Goal: Task Accomplishment & Management: Use online tool/utility

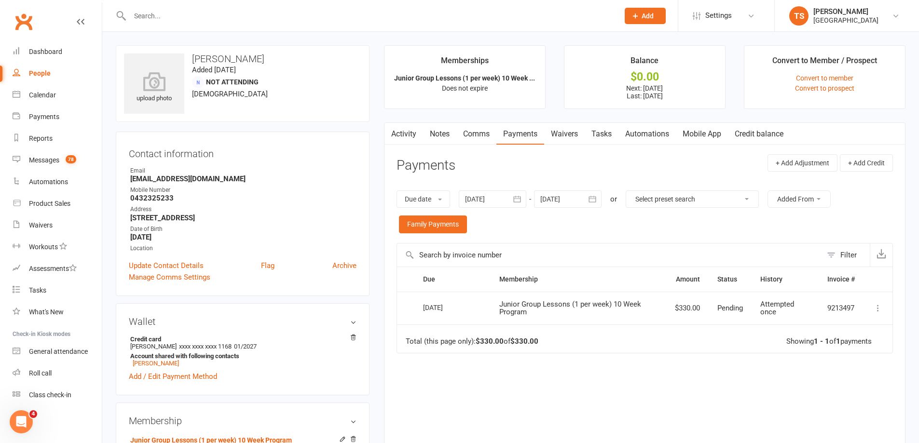
drag, startPoint x: 153, startPoint y: 19, endPoint x: 152, endPoint y: 14, distance: 5.4
click at [152, 18] on input "text" at bounding box center [369, 16] width 485 height 14
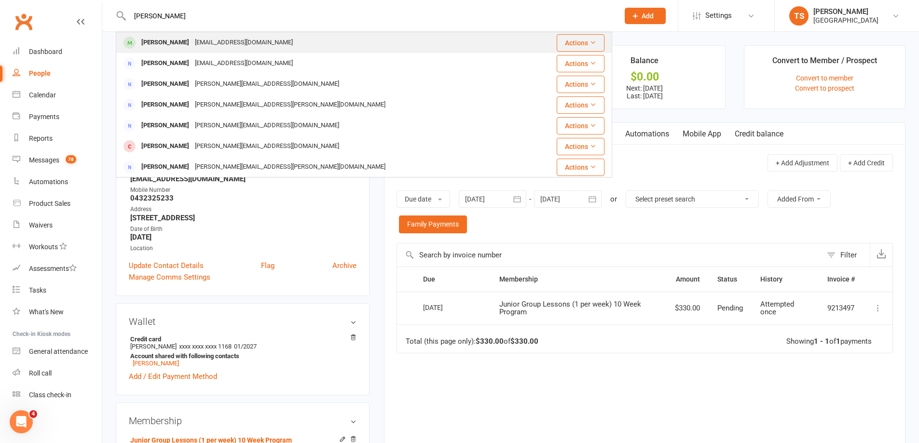
type input "[PERSON_NAME]"
click at [144, 44] on div "[PERSON_NAME]" at bounding box center [165, 43] width 54 height 14
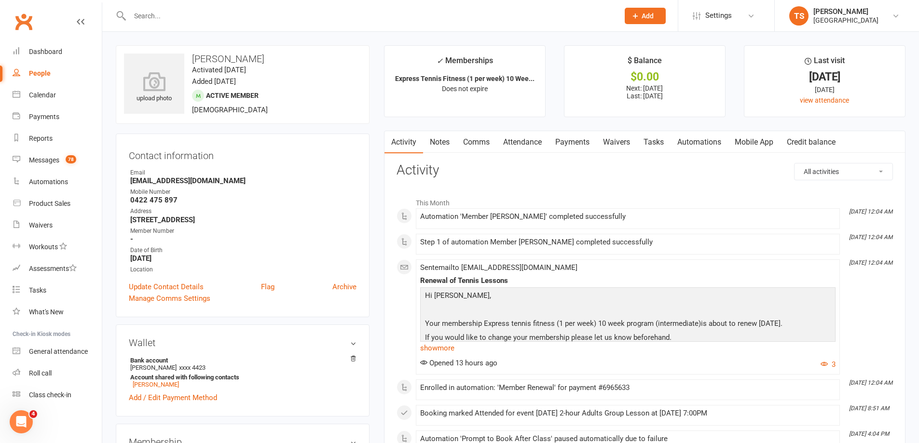
click at [571, 142] on link "Payments" at bounding box center [573, 142] width 48 height 22
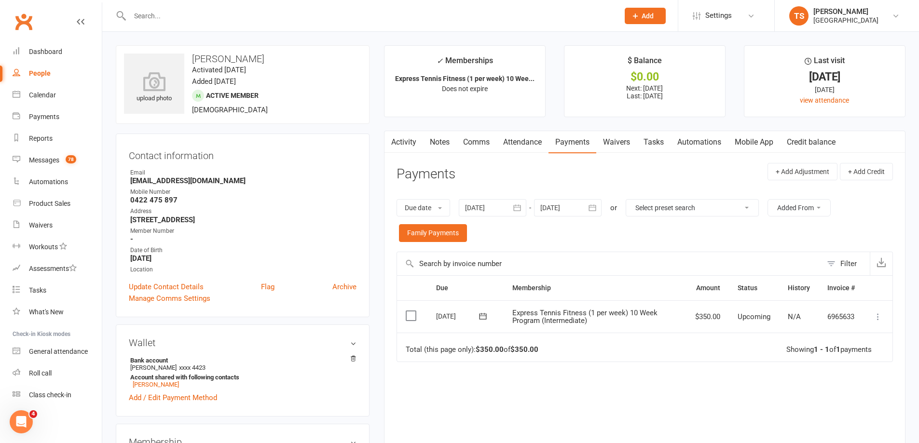
click at [498, 208] on div at bounding box center [493, 207] width 68 height 17
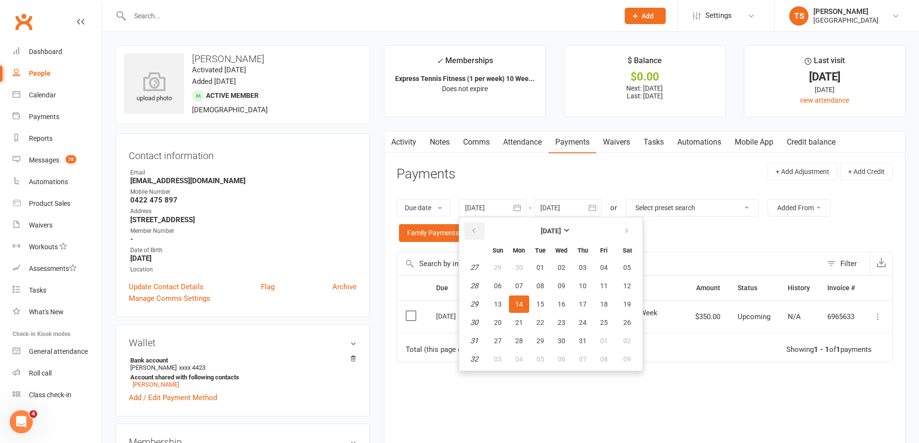
click at [473, 230] on icon "button" at bounding box center [473, 231] width 7 height 8
click at [476, 234] on icon "button" at bounding box center [473, 231] width 7 height 8
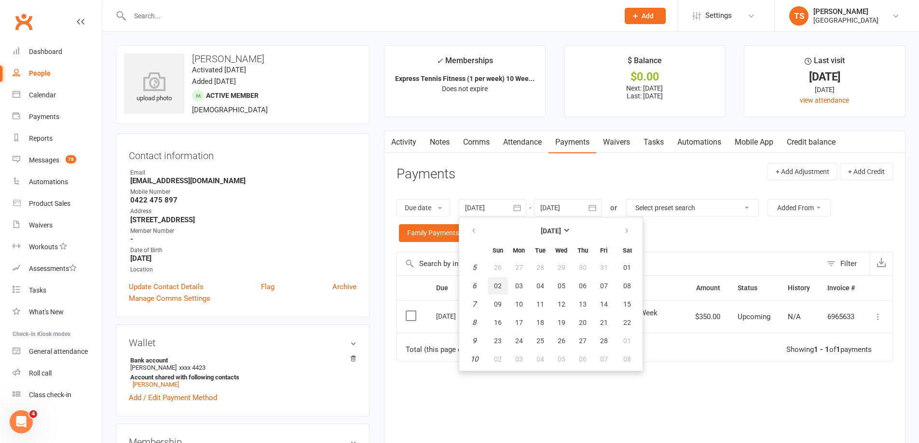
click at [499, 285] on span "02" at bounding box center [498, 286] width 8 height 8
type input "[DATE]"
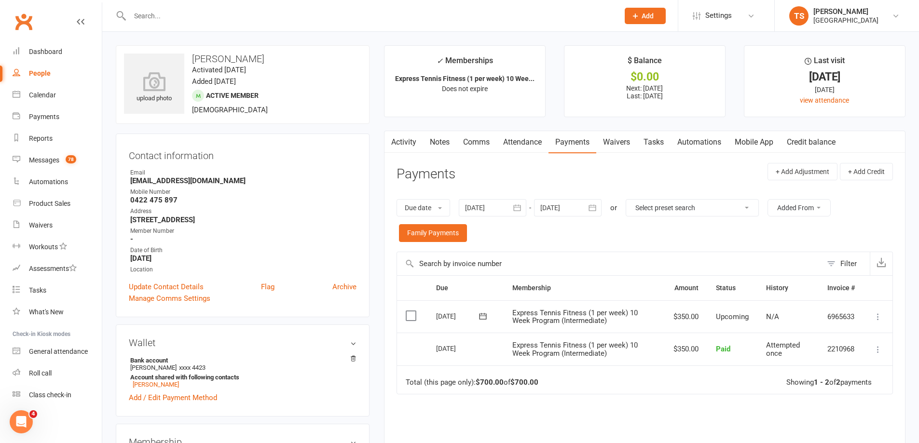
click at [526, 141] on link "Attendance" at bounding box center [523, 142] width 52 height 22
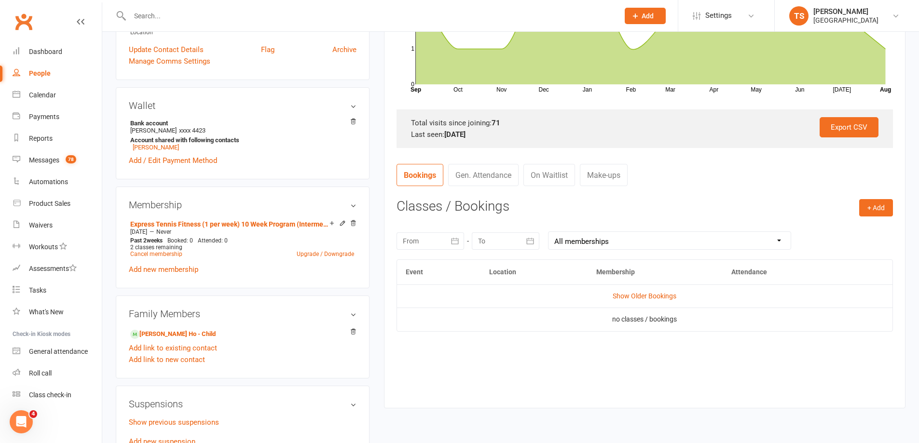
scroll to position [241, 0]
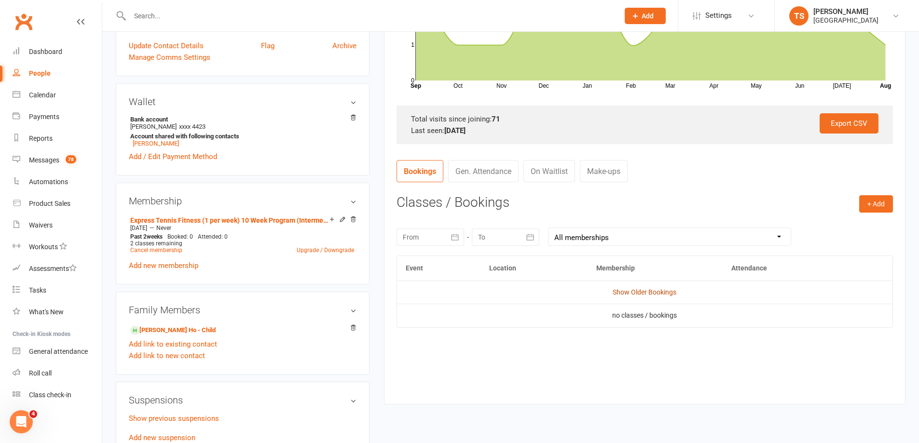
click at [631, 293] on link "Show Older Bookings" at bounding box center [645, 293] width 64 height 8
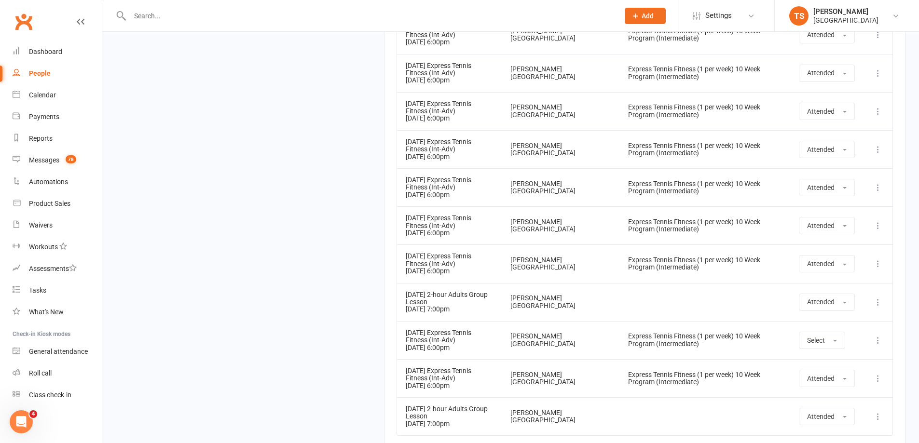
scroll to position [2992, 0]
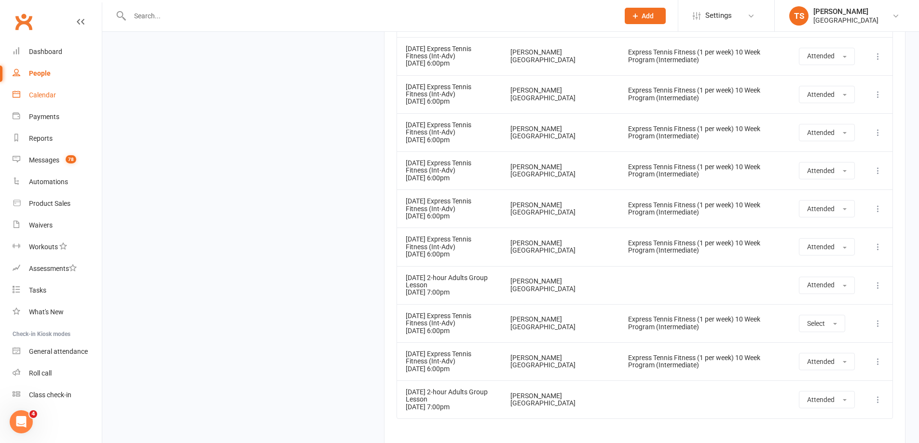
click at [41, 93] on div "Calendar" at bounding box center [42, 95] width 27 height 8
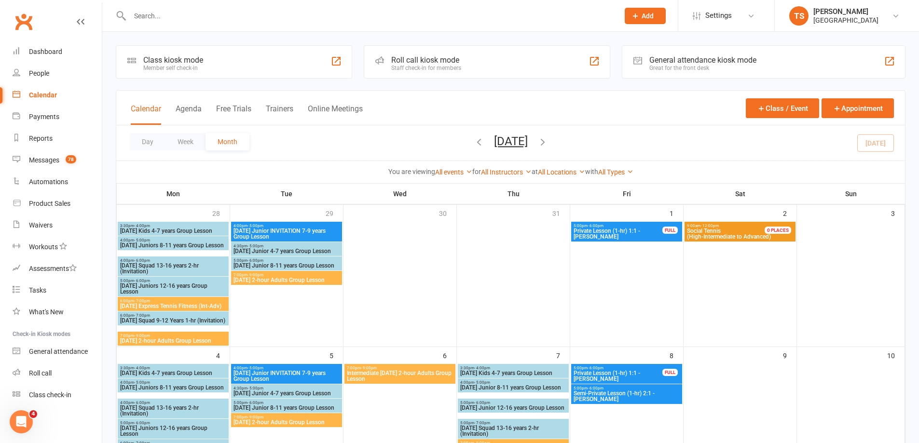
click at [474, 141] on icon "button" at bounding box center [479, 142] width 11 height 11
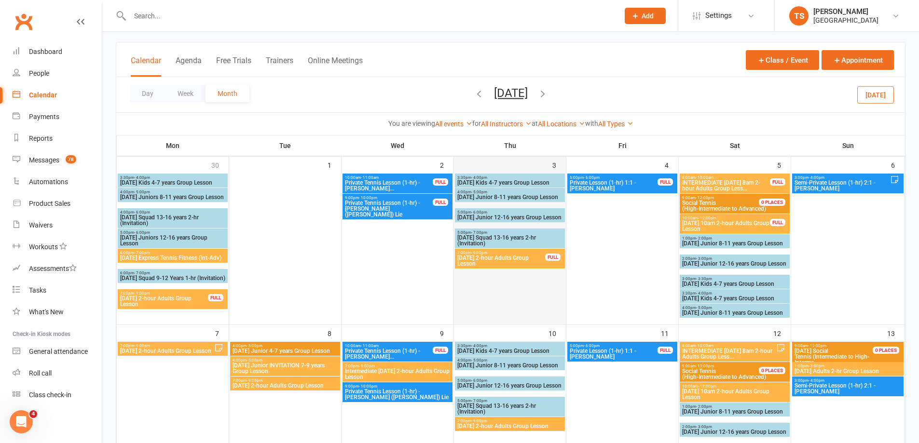
scroll to position [241, 0]
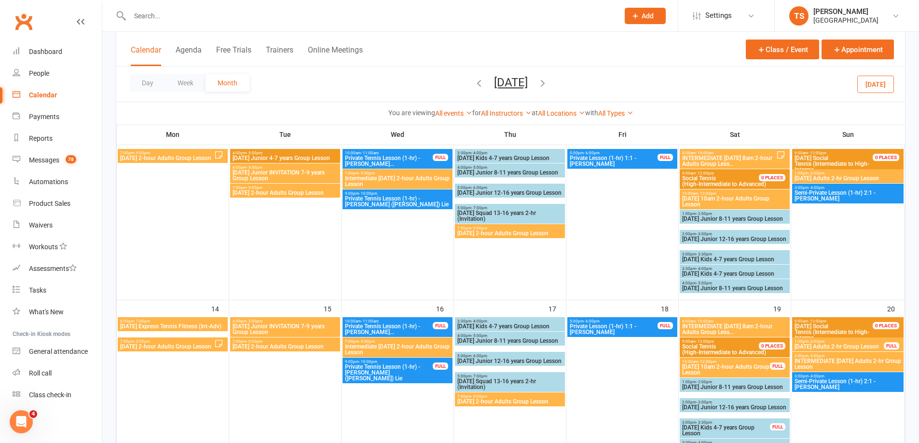
click at [172, 329] on span "[DATE] Express Tennis Fitness (Int-Adv)" at bounding box center [173, 327] width 106 height 6
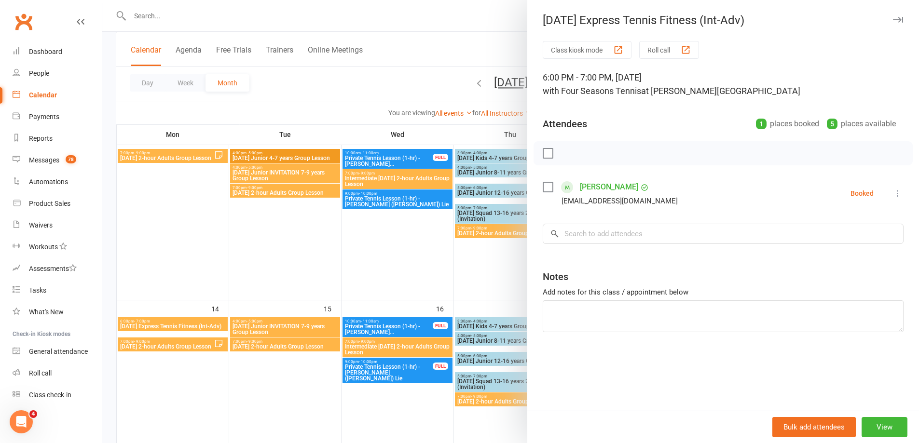
click at [893, 192] on icon at bounding box center [898, 194] width 10 height 10
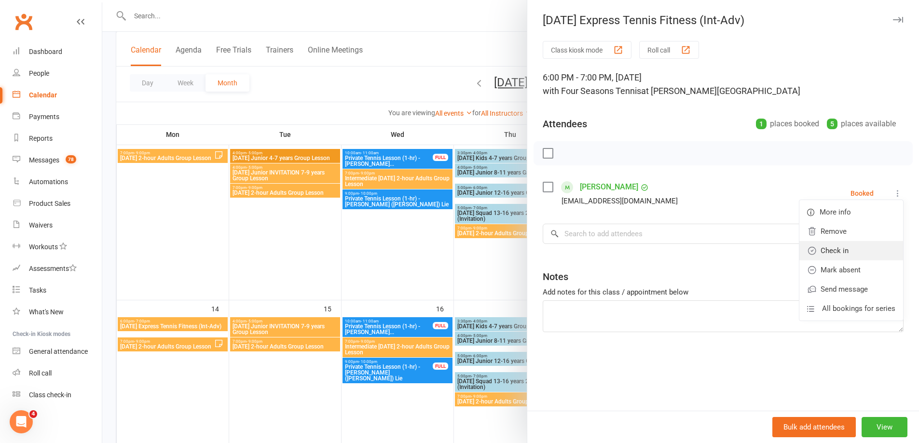
click at [827, 249] on link "Check in" at bounding box center [852, 250] width 104 height 19
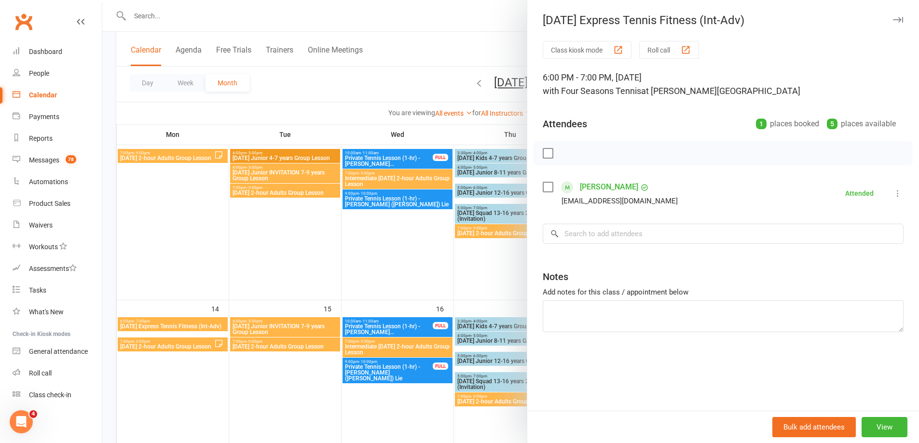
drag, startPoint x: 427, startPoint y: 255, endPoint x: 424, endPoint y: 249, distance: 6.0
click at [426, 253] on div at bounding box center [510, 221] width 817 height 443
